Goal: Task Accomplishment & Management: Use online tool/utility

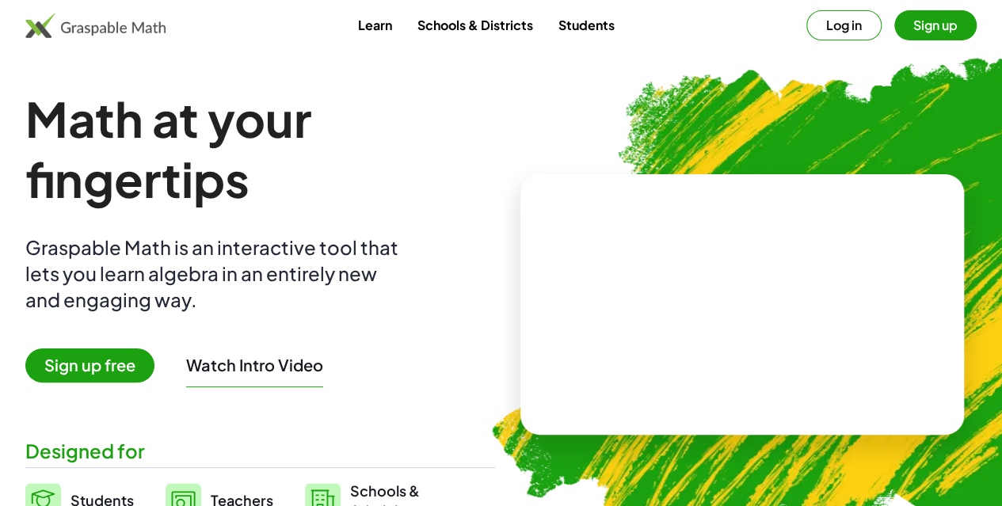
click at [806, 19] on button "Log in" at bounding box center [843, 25] width 75 height 30
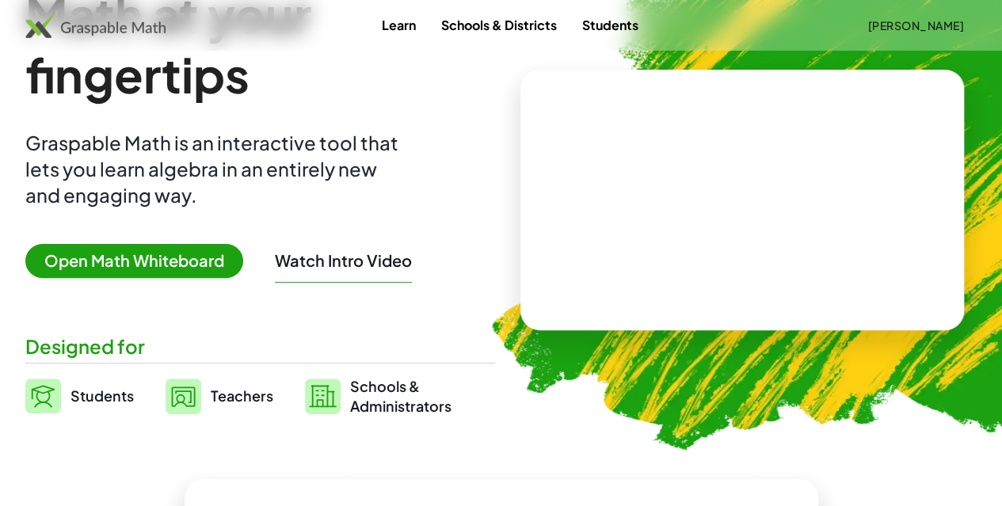
scroll to position [185, 0]
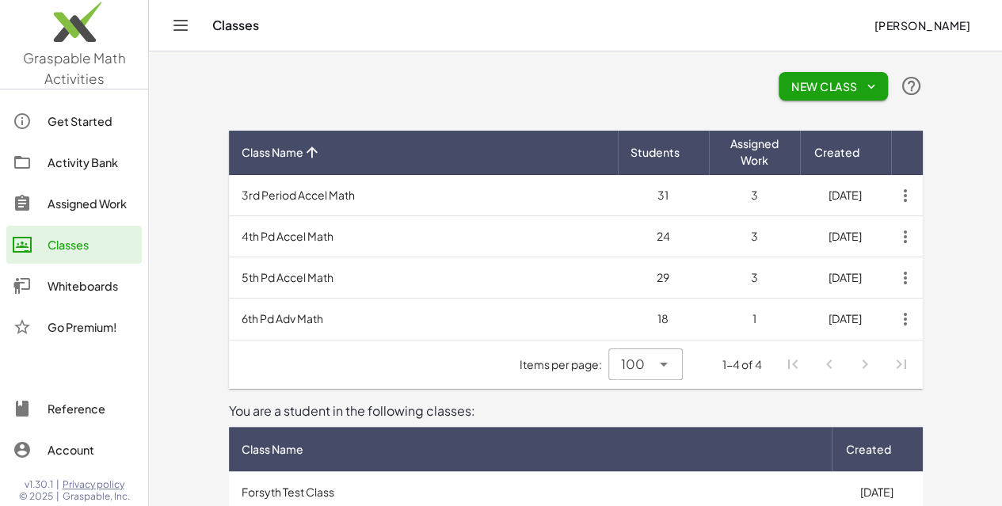
drag, startPoint x: 1008, startPoint y: 57, endPoint x: 1007, endPoint y: 105, distance: 47.5
click at [1001, 105] on html "Graspable Math Activities Get Started Activity Bank Assigned Work Classes White…" at bounding box center [501, 327] width 1002 height 654
click at [57, 154] on div "Activity Bank" at bounding box center [92, 162] width 88 height 19
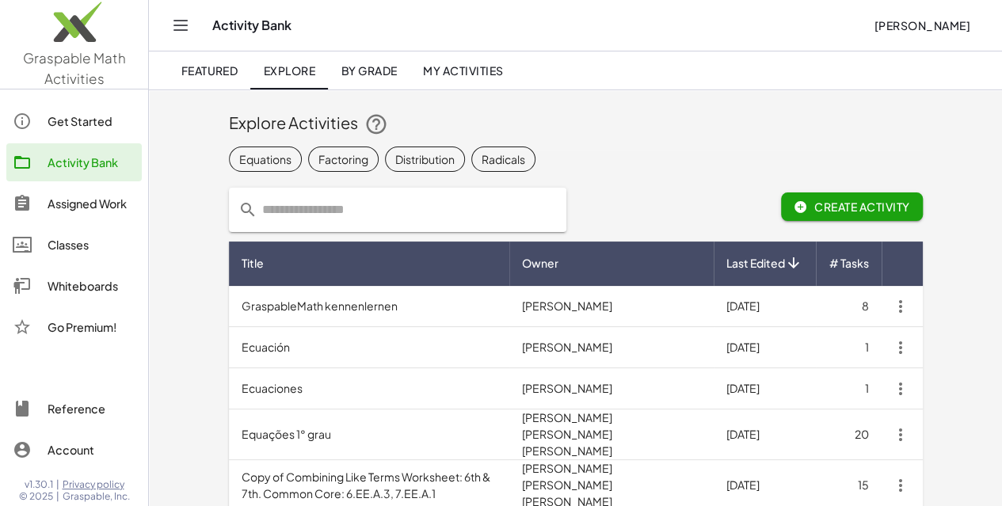
drag, startPoint x: 326, startPoint y: 203, endPoint x: 339, endPoint y: 204, distance: 12.8
click at [339, 204] on input "text" at bounding box center [406, 210] width 299 height 44
type input "**********"
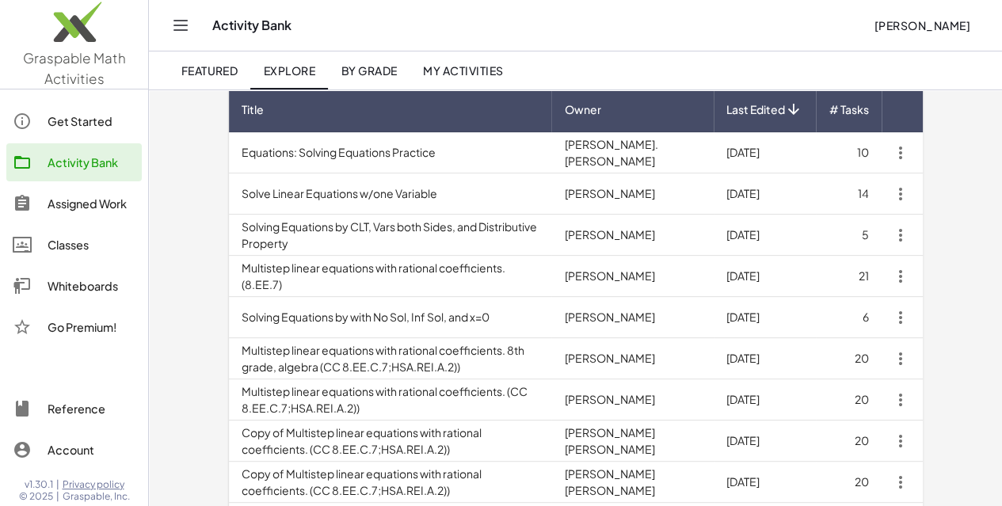
scroll to position [156, 0]
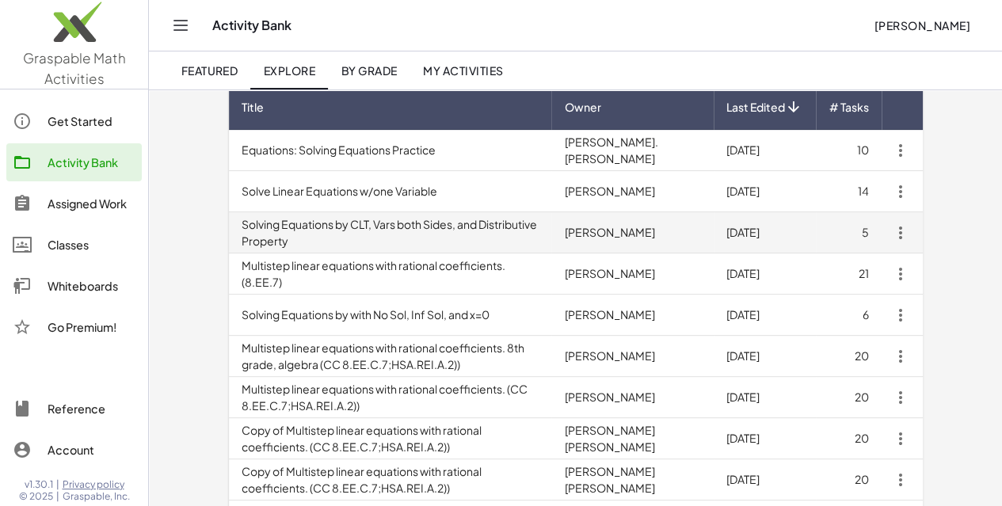
click at [364, 237] on td "Solving Equations by CLT, Vars both Sides, and Distributive Property" at bounding box center [390, 232] width 323 height 41
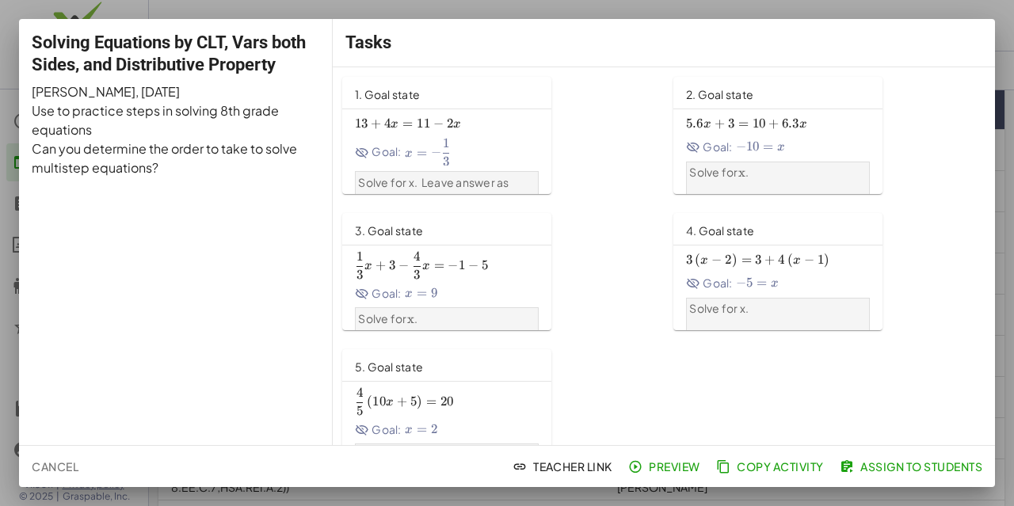
click at [898, 461] on span "Assign to Students" at bounding box center [912, 466] width 139 height 14
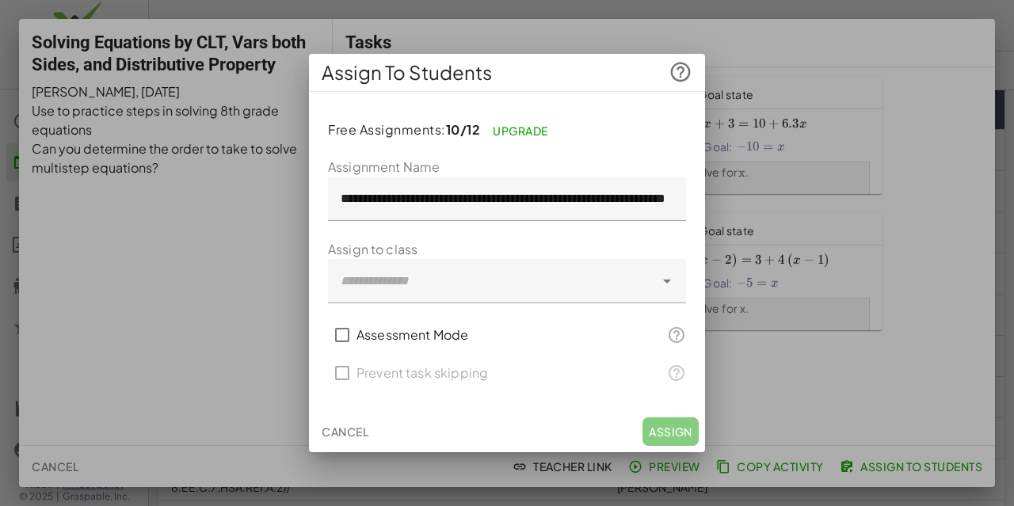
click at [505, 272] on div at bounding box center [491, 281] width 326 height 44
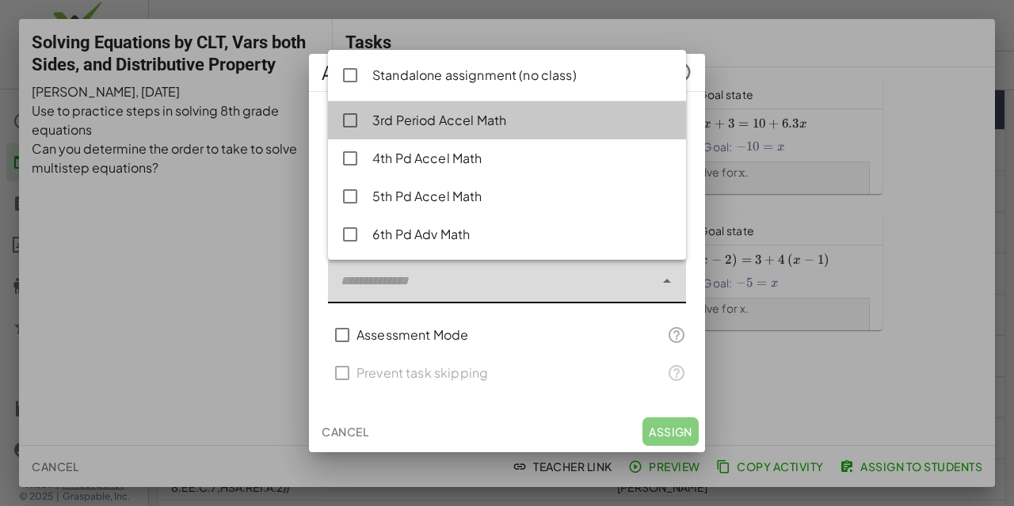
click at [467, 128] on div "3rd Period Accel Math" at bounding box center [522, 120] width 301 height 19
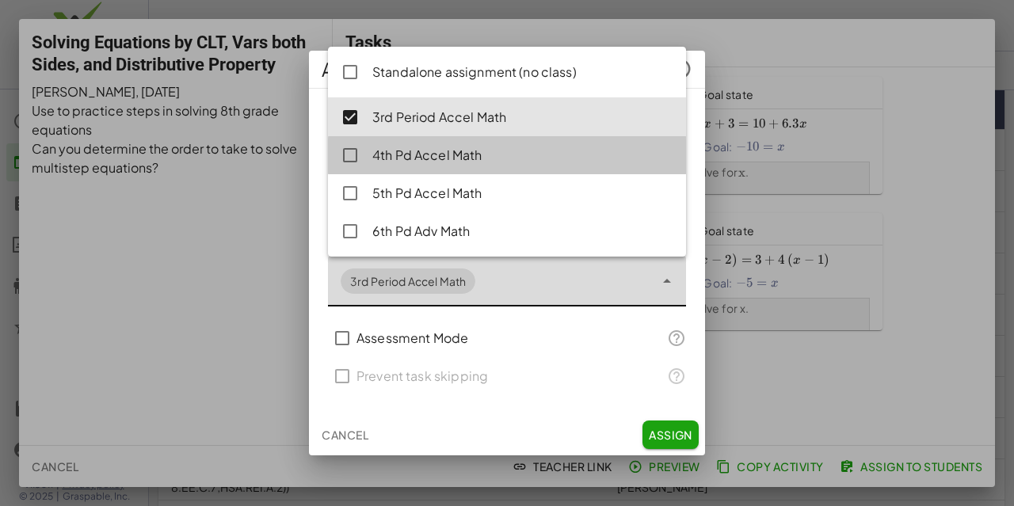
click at [448, 156] on div "4th Pd Accel Math" at bounding box center [522, 155] width 301 height 19
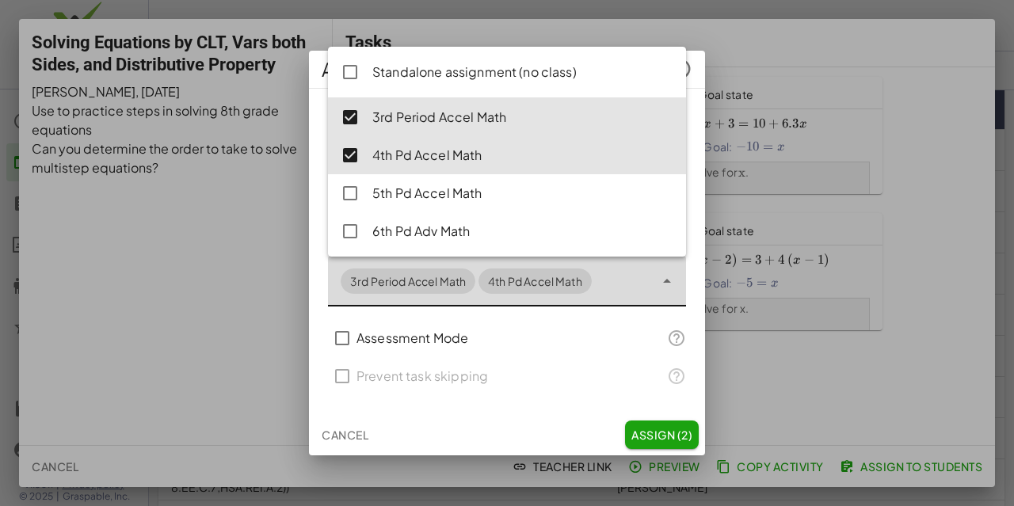
click at [436, 188] on div "5th Pd Accel Math" at bounding box center [522, 193] width 301 height 19
type input "**********"
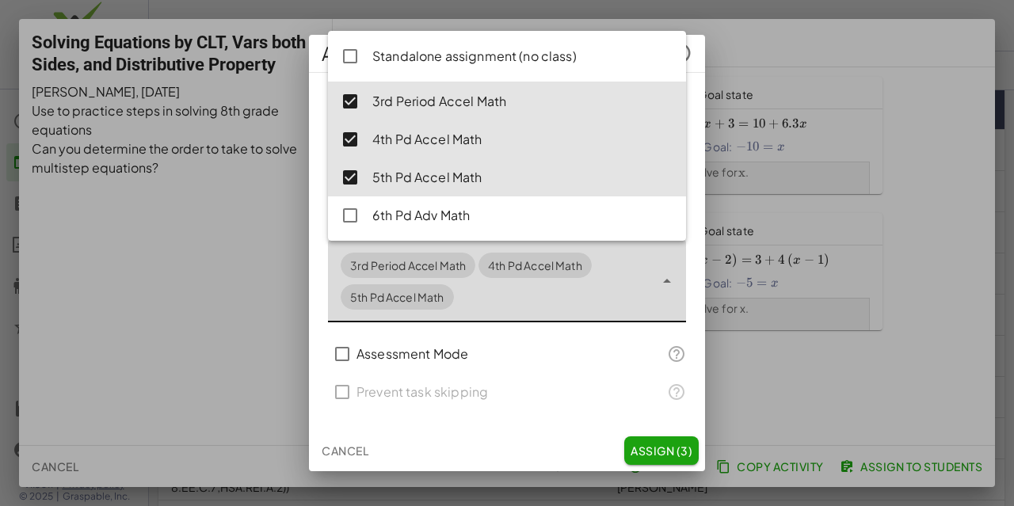
click at [669, 451] on span "Assign (3)" at bounding box center [662, 451] width 62 height 14
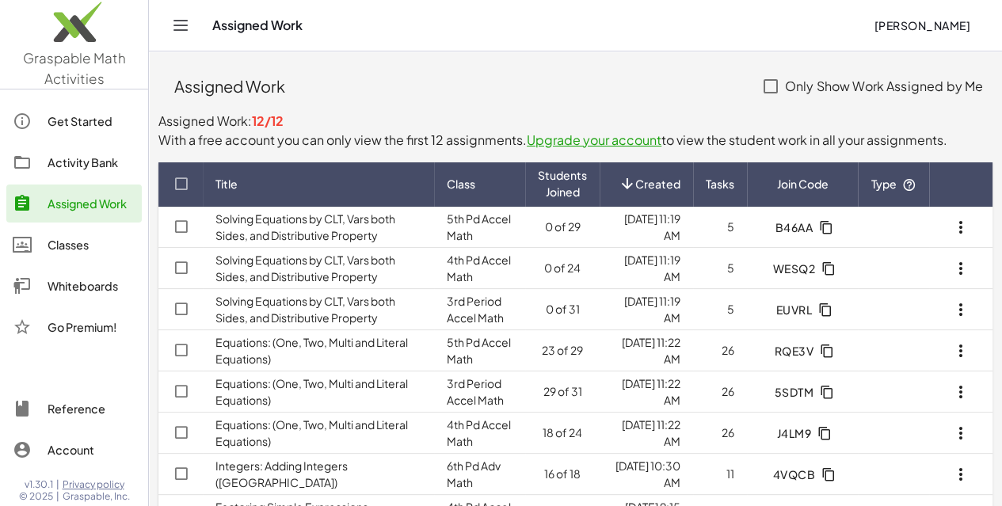
click at [70, 242] on div "Classes" at bounding box center [92, 244] width 88 height 19
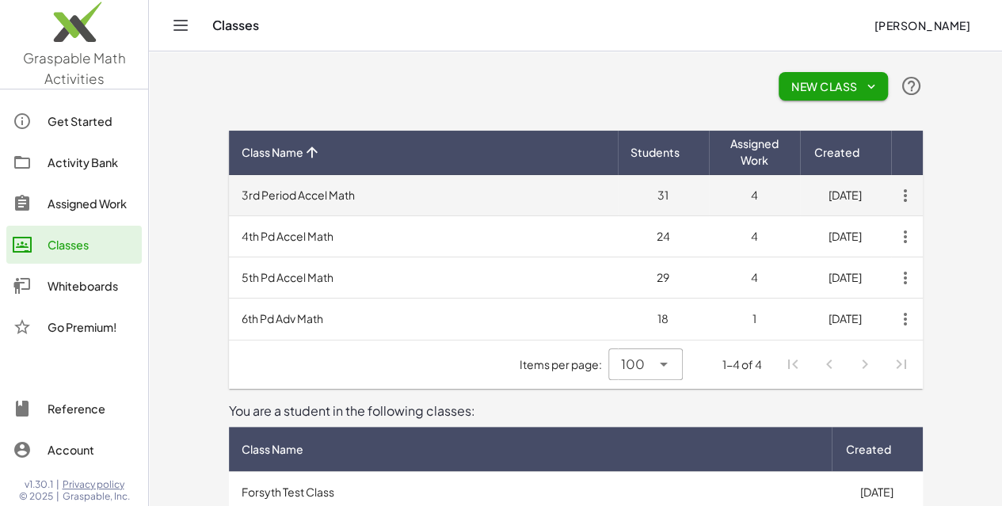
click at [238, 192] on td "3rd Period Accel Math" at bounding box center [423, 195] width 389 height 41
